Goal: Task Accomplishment & Management: Manage account settings

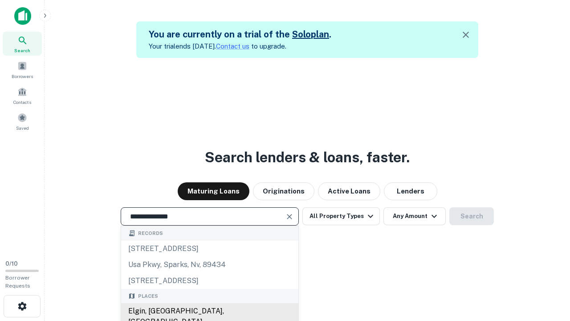
click at [209, 311] on div "Elgin, [GEOGRAPHIC_DATA], [GEOGRAPHIC_DATA]" at bounding box center [209, 316] width 177 height 27
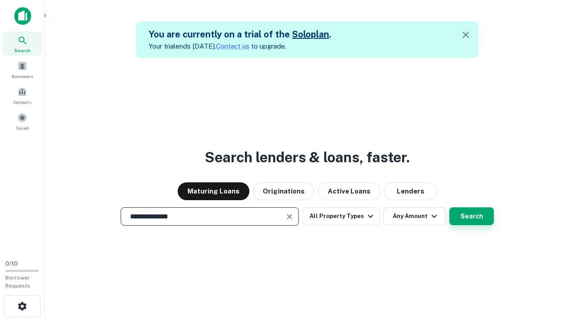
type input "**********"
click at [472, 216] on button "Search" at bounding box center [471, 216] width 45 height 18
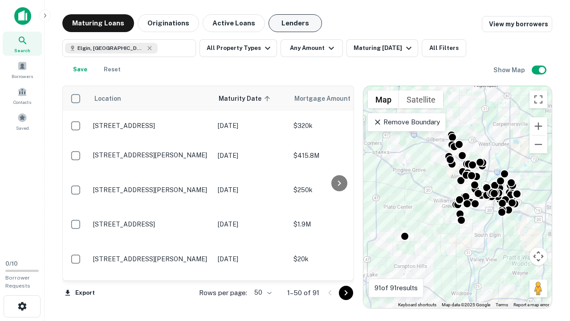
click at [295, 23] on button "Lenders" at bounding box center [295, 23] width 53 height 18
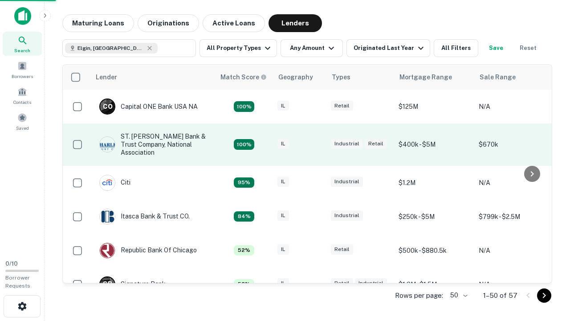
click at [316, 144] on div "IL" at bounding box center [299, 145] width 45 height 12
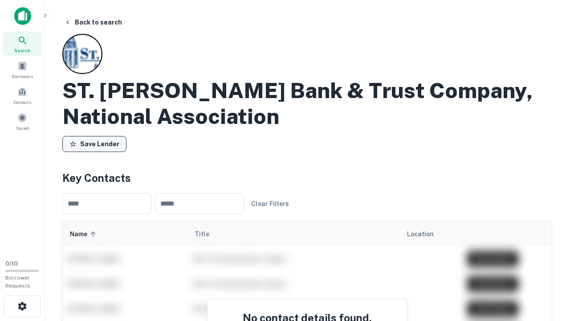
click at [94, 144] on button "Save Lender" at bounding box center [94, 144] width 64 height 16
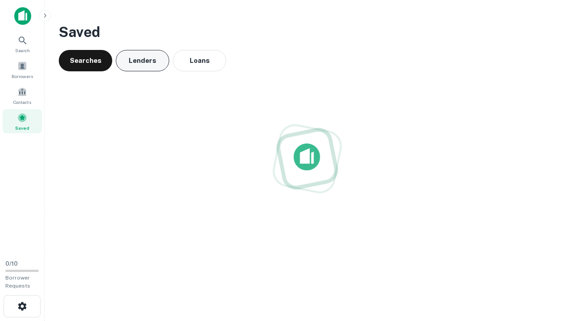
click at [143, 61] on button "Lenders" at bounding box center [142, 60] width 53 height 21
